Goal: Information Seeking & Learning: Learn about a topic

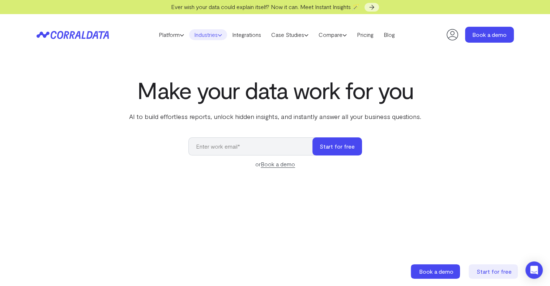
click at [206, 34] on link "Industries" at bounding box center [208, 34] width 38 height 11
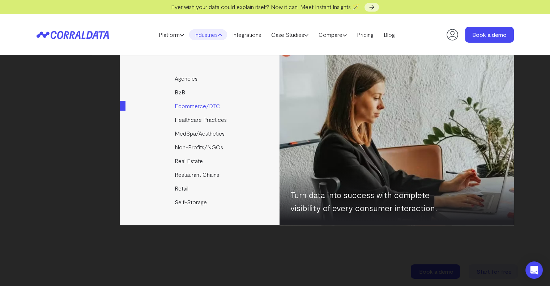
click at [210, 107] on link "Ecommerce/DTC" at bounding box center [200, 106] width 161 height 14
